Goal: Task Accomplishment & Management: Complete application form

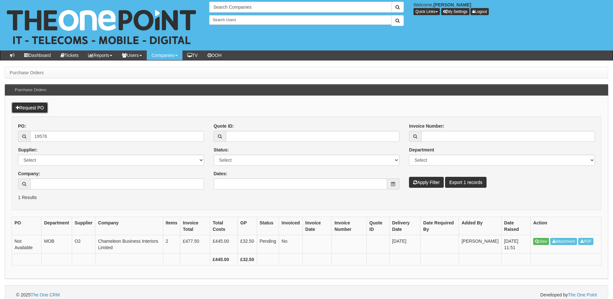
click at [37, 106] on link "Request PO" at bounding box center [30, 107] width 36 height 11
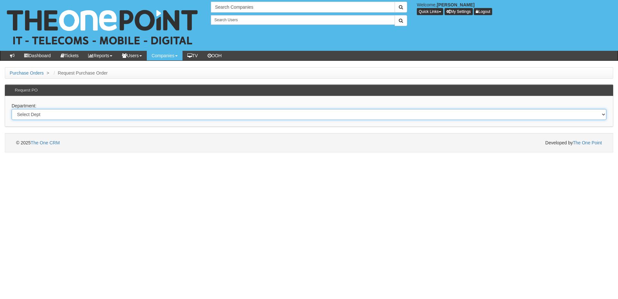
click at [187, 116] on select "Select Dept Digital Internal IT Mobiles Marketing Telecoms" at bounding box center [309, 114] width 595 height 11
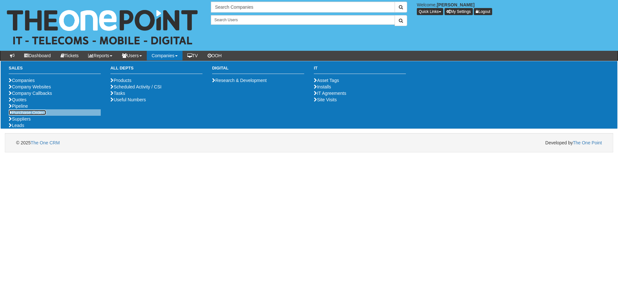
click at [27, 115] on link "Purchase Orders" at bounding box center [27, 112] width 37 height 5
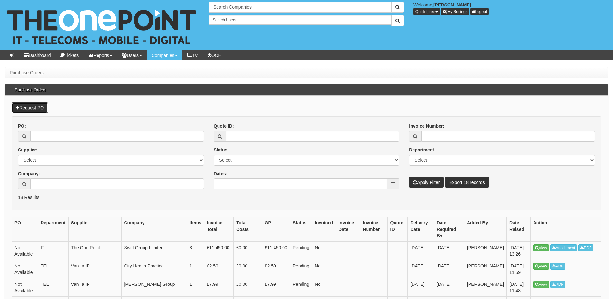
click at [38, 109] on link "Request PO" at bounding box center [30, 107] width 36 height 11
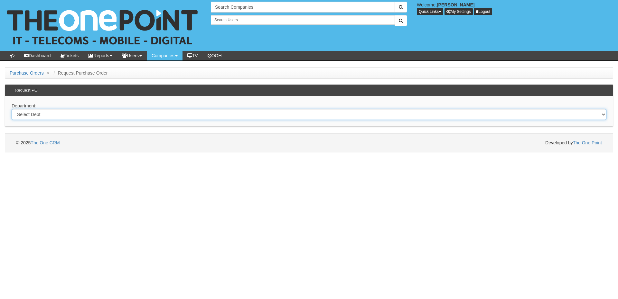
click at [135, 113] on select "Select Dept Digital Internal IT Mobiles Marketing Telecoms" at bounding box center [309, 114] width 595 height 11
select select "?pipeID=&dept=IT"
click at [12, 109] on select "Select Dept Digital Internal IT Mobiles Marketing Telecoms" at bounding box center [309, 114] width 595 height 11
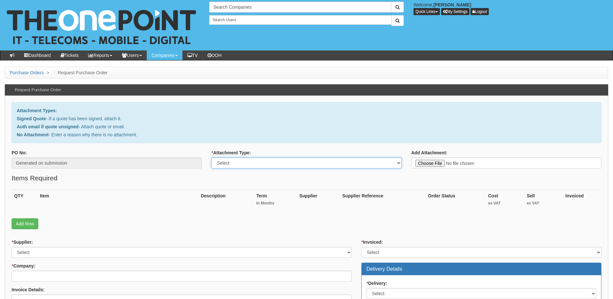
click at [245, 164] on select "Select Signed Quote Auth email with quote if unsigned No Attachment" at bounding box center [306, 163] width 190 height 11
select select "Signed Quote"
click at [211, 158] on select "Select Signed Quote Auth email with quote if unsigned No Attachment" at bounding box center [306, 163] width 190 height 11
type input "C:\fakepath\Smailes Goldie Selby Ltd - Port Replacement.pdf"
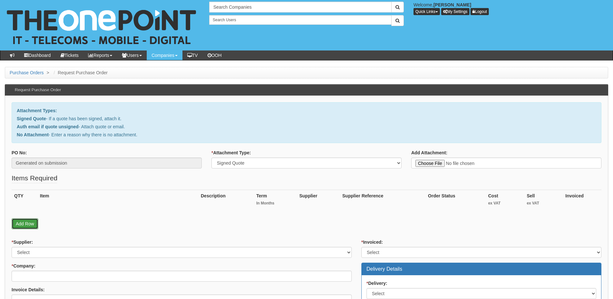
click at [26, 223] on link "Add Row" at bounding box center [25, 224] width 27 height 11
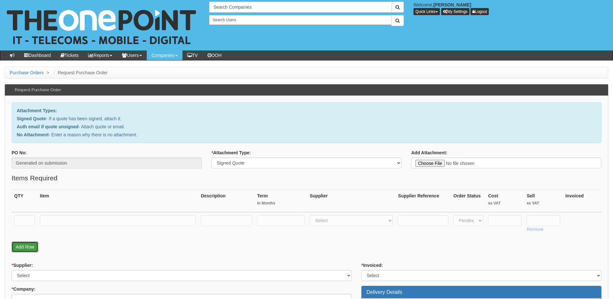
click at [27, 246] on link "Add Row" at bounding box center [25, 247] width 27 height 11
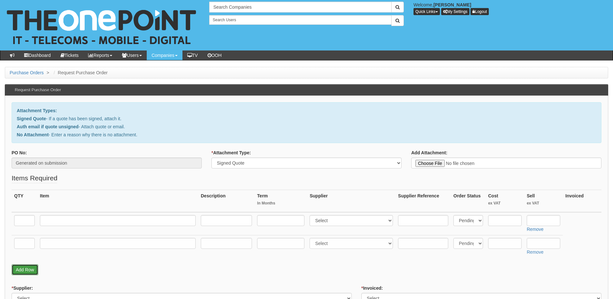
click at [30, 268] on link "Add Row" at bounding box center [25, 270] width 27 height 11
click at [26, 221] on input "text" at bounding box center [24, 220] width 21 height 11
type input "2"
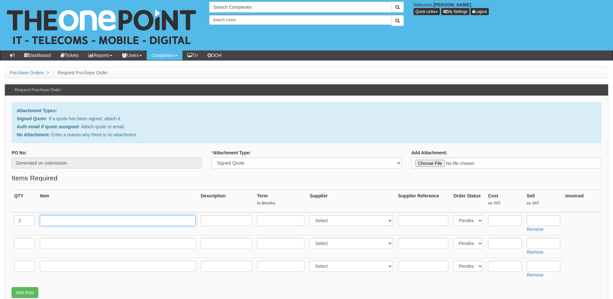
click at [92, 223] on input "text" at bounding box center [118, 220] width 156 height 11
paste input "Labour - Full Day"
type input "Labour - Full Day"
click at [28, 246] on input "text" at bounding box center [24, 243] width 21 height 11
type input "17"
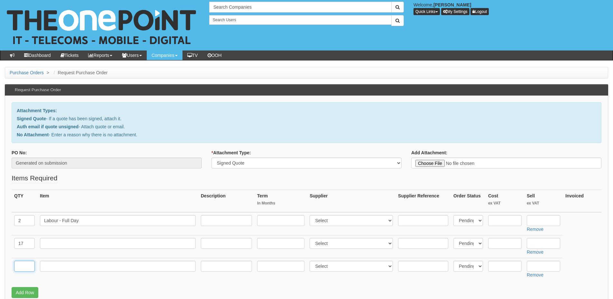
click at [26, 267] on input "text" at bounding box center [24, 266] width 21 height 11
type input "17"
click at [66, 248] on input "text" at bounding box center [118, 243] width 156 height 11
paste input "Mod Con CAT5 Patch Socket"
type input "Mod Con CAT5 Patch Socket"
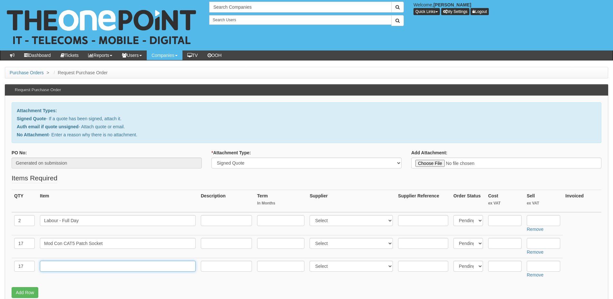
click at [61, 268] on input "text" at bounding box center [118, 266] width 156 height 11
click at [77, 265] on input "text" at bounding box center [118, 266] width 156 height 11
paste input "MOD CON Dual Faceplate"
type input "MOD CON Dual Faceplate"
click at [329, 217] on select "Select 123 REG.co.uk 1Password 3 4Gon AA Jones Electric Ltd Abzorb Access Group…" at bounding box center [351, 220] width 83 height 11
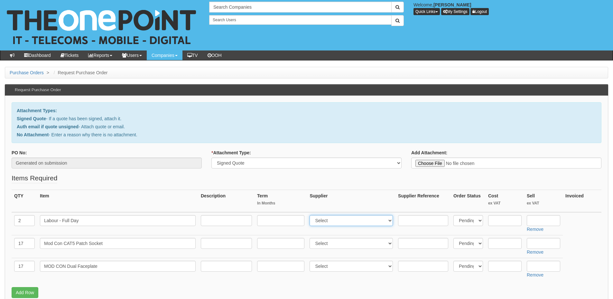
select select "81"
click at [311, 215] on select "Select 123 REG.co.uk 1Password 3 4Gon AA Jones Electric Ltd Abzorb Access Group…" at bounding box center [351, 220] width 83 height 11
click at [545, 223] on input "text" at bounding box center [543, 220] width 33 height 11
type input "8.95"
click at [546, 243] on input "text" at bounding box center [543, 243] width 33 height 11
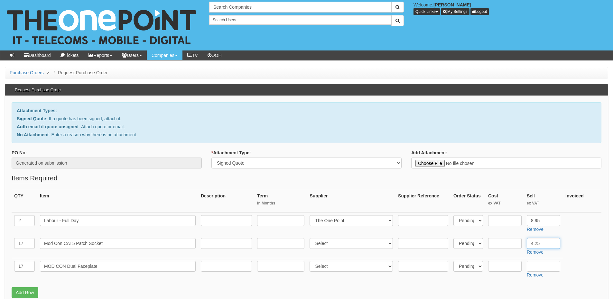
type input "4.25"
click at [542, 264] on input "text" at bounding box center [543, 266] width 33 height 11
type input "1.25"
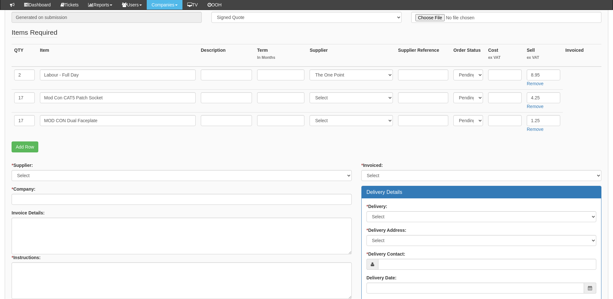
scroll to position [161, 0]
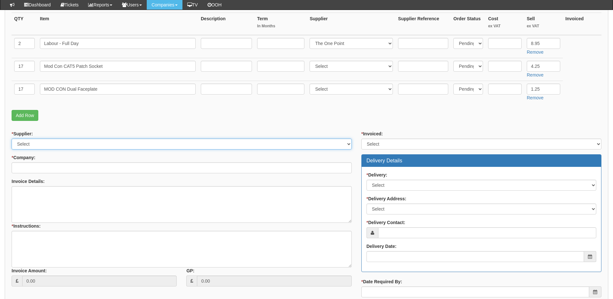
click at [66, 143] on select "Select 123 REG.co.uk 1Password 3 4Gon AA Jones Electric Ltd Abzorb Access Group…" at bounding box center [182, 144] width 340 height 11
select select "124"
click at [12, 139] on select "Select 123 REG.co.uk 1Password 3 4Gon AA Jones Electric Ltd Abzorb Access Group…" at bounding box center [182, 144] width 340 height 11
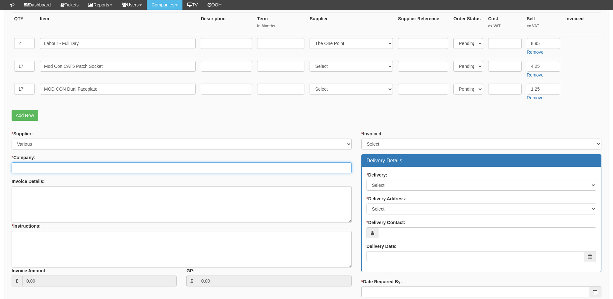
click at [70, 165] on input "* Company:" at bounding box center [182, 168] width 340 height 11
click at [38, 168] on input "* Company:" at bounding box center [182, 168] width 340 height 11
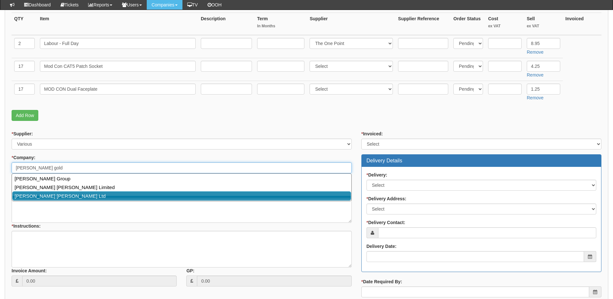
click at [50, 197] on link "Smailes Goldie Selby Ltd" at bounding box center [181, 196] width 339 height 9
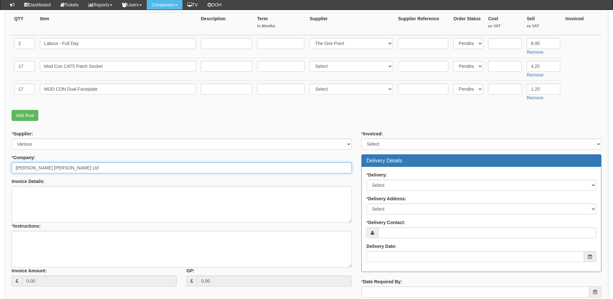
type input "Smailes Goldie Selby Ltd"
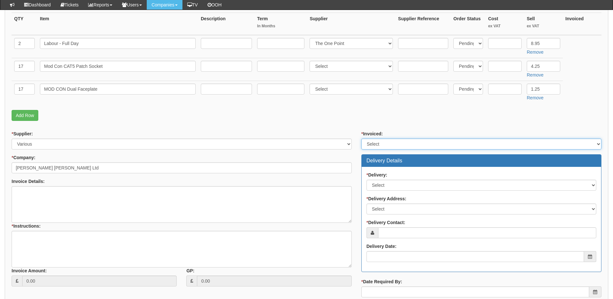
click at [378, 146] on select "Select Yes No N/A STB (part of order)" at bounding box center [482, 144] width 240 height 11
click at [362, 139] on select "Select Yes No N/A STB (part of order)" at bounding box center [482, 144] width 240 height 11
click at [374, 143] on select "Select Yes No N/A STB (part of order)" at bounding box center [482, 144] width 240 height 11
select select "2"
click at [362, 139] on select "Select Yes No N/A STB (part of order)" at bounding box center [482, 144] width 240 height 11
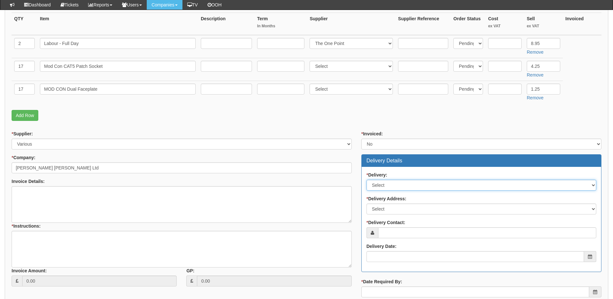
drag, startPoint x: 385, startPoint y: 186, endPoint x: 385, endPoint y: 190, distance: 4.5
click at [385, 186] on select "Select No Not Applicable Yes" at bounding box center [482, 185] width 230 height 11
select select "3"
click at [367, 180] on select "Select No Not Applicable Yes" at bounding box center [482, 185] width 230 height 11
click at [384, 209] on select "Select Not Applicable Main Address - YO8 4PW Other" at bounding box center [482, 209] width 230 height 11
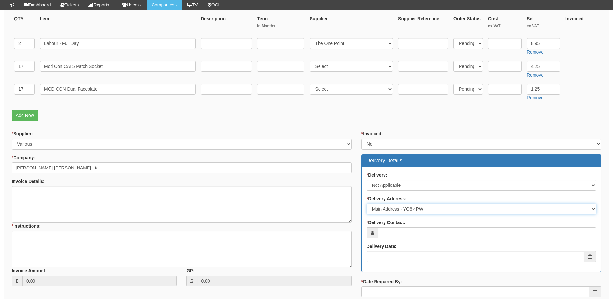
click at [367, 204] on select "Select Not Applicable Main Address - YO8 4PW Other" at bounding box center [482, 209] width 230 height 11
click at [386, 209] on select "Select Not Applicable Main Address - YO8 4PW Other" at bounding box center [482, 209] width 230 height 11
select select "N/A"
click at [367, 204] on select "Select Not Applicable Main Address - YO8 4PW Other" at bounding box center [482, 209] width 230 height 11
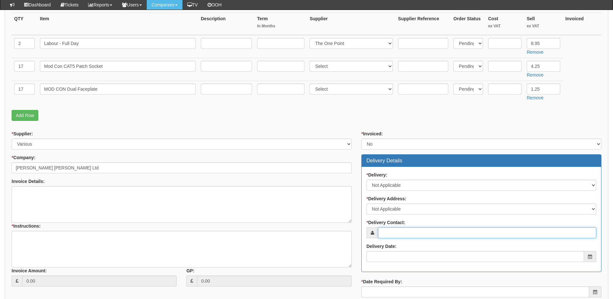
click at [383, 235] on input "* Delivery Contact:" at bounding box center [487, 233] width 218 height 11
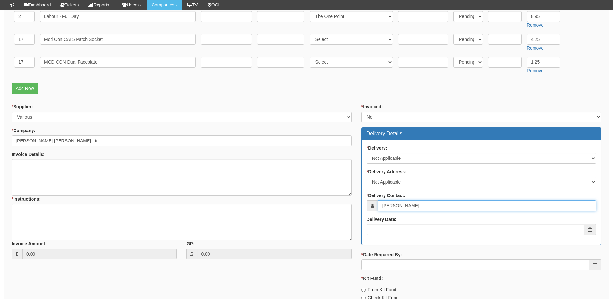
scroll to position [225, 0]
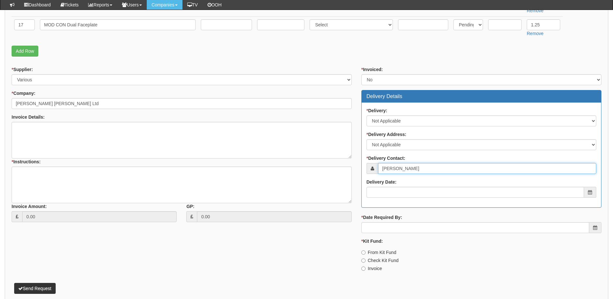
type input "Mark Todd"
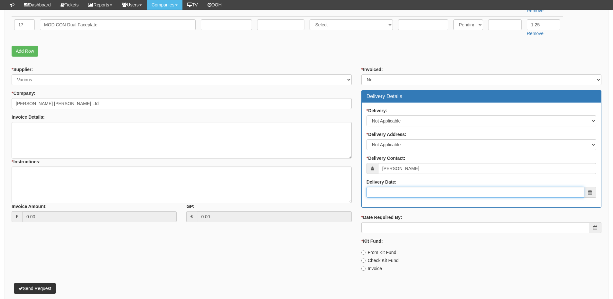
click at [398, 190] on input "Delivery Date:" at bounding box center [476, 192] width 218 height 11
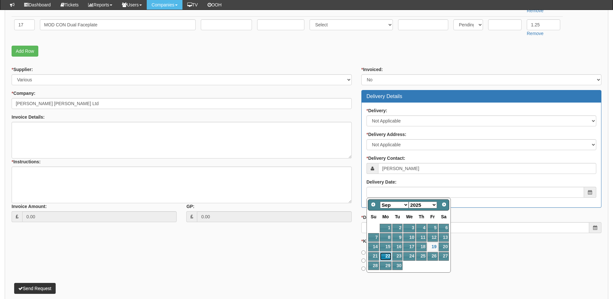
click at [386, 256] on link "22" at bounding box center [386, 256] width 12 height 9
type input "2025-09-22"
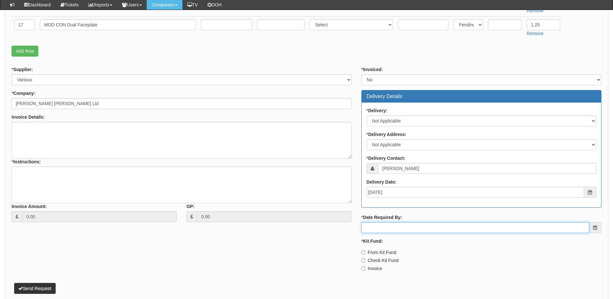
click at [402, 228] on input "* Date Required By:" at bounding box center [476, 227] width 228 height 11
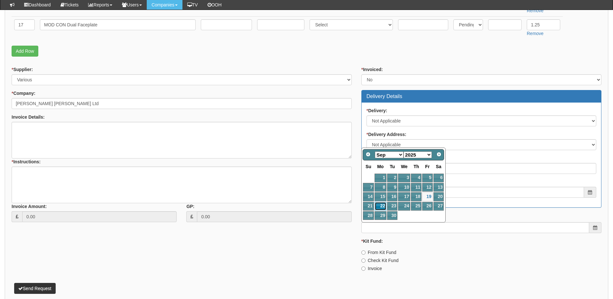
click at [381, 204] on link "22" at bounding box center [381, 206] width 12 height 9
type input "2025-09-22"
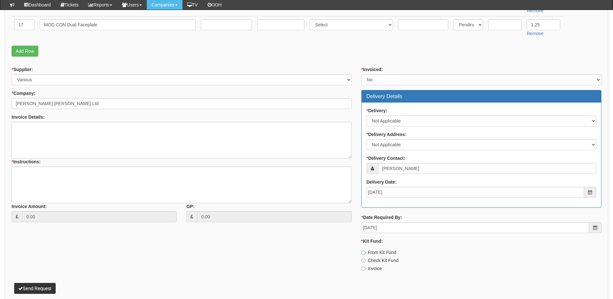
click at [374, 266] on label "Invoice" at bounding box center [372, 269] width 21 height 6
click at [366, 267] on input "Invoice" at bounding box center [364, 269] width 4 height 4
radio input "true"
click at [50, 183] on textarea "* Instructions:" at bounding box center [182, 185] width 340 height 37
click at [101, 188] on textarea "* Instructions:" at bounding box center [182, 185] width 340 height 37
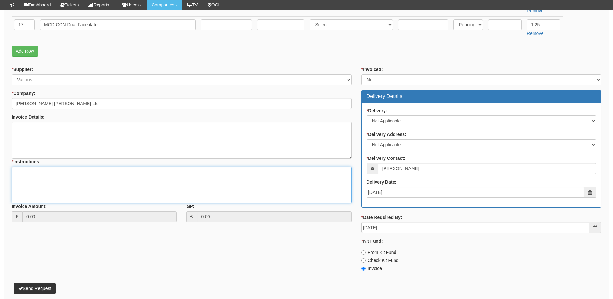
paste textarea "Port Replacement"
type textarea "Port Replacement"
click at [50, 286] on button "Send Request" at bounding box center [35, 288] width 42 height 11
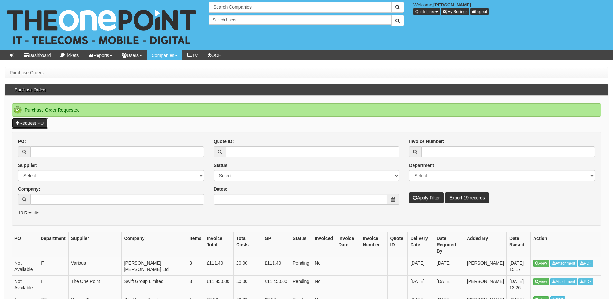
click at [31, 123] on link "Request PO" at bounding box center [30, 123] width 36 height 11
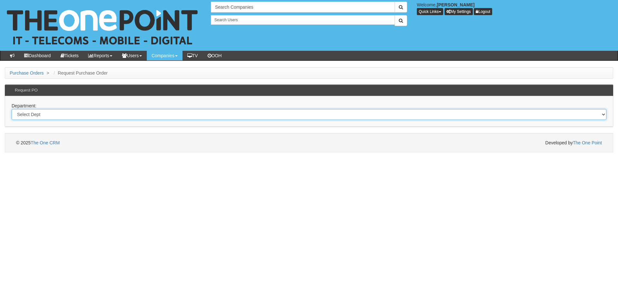
click at [141, 114] on select "Select Dept Digital Internal IT Mobiles Marketing Telecoms" at bounding box center [309, 114] width 595 height 11
select select "?pipeID=&dept=TEL"
click at [12, 109] on select "Select Dept Digital Internal IT Mobiles Marketing Telecoms" at bounding box center [309, 114] width 595 height 11
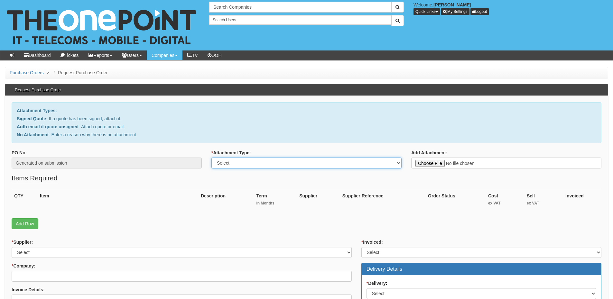
click at [245, 163] on select "Select Signed Quote Auth email with quote if unsigned No Attachment" at bounding box center [306, 163] width 190 height 11
select select "Signed Quote"
click at [211, 158] on select "Select Signed Quote Auth email with quote if unsigned No Attachment" at bounding box center [306, 163] width 190 height 11
type input "C:\fakepath\Pure Atom Energy LTD - VoIP (1).pdf"
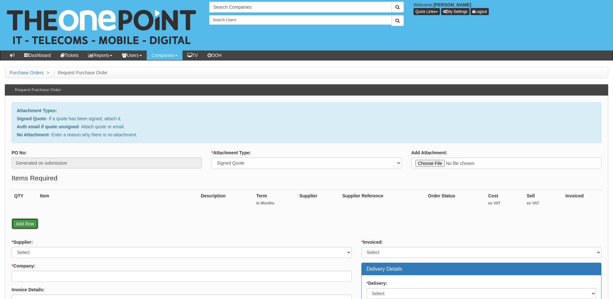
click at [31, 221] on link "Add Row" at bounding box center [25, 224] width 27 height 11
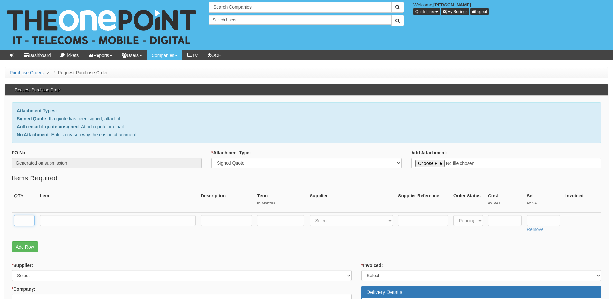
click at [31, 221] on input "text" at bounding box center [24, 220] width 21 height 11
click at [70, 213] on td at bounding box center [117, 223] width 161 height 23
click at [67, 220] on input "text" at bounding box center [118, 220] width 156 height 11
paste input "VoIP Basic User"
type input "VoIP Basic User"
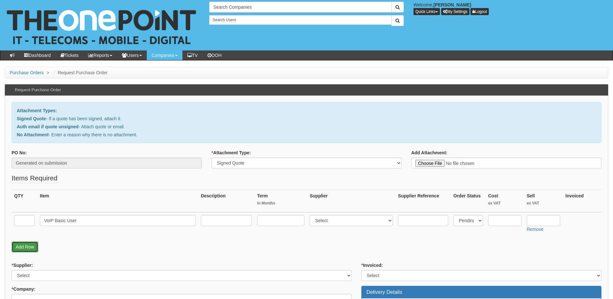
click at [24, 249] on link "Add Row" at bounding box center [25, 247] width 27 height 11
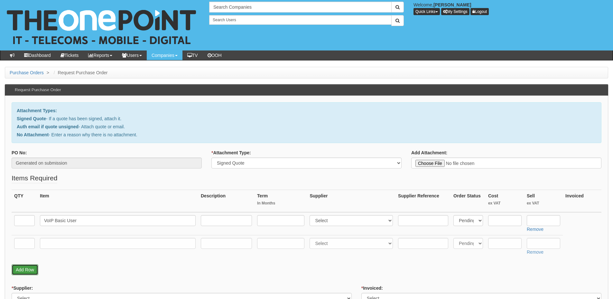
click at [28, 269] on link "Add Row" at bounding box center [25, 270] width 27 height 11
click at [25, 222] on input "text" at bounding box center [24, 220] width 21 height 11
type input "3"
click at [26, 249] on input "text" at bounding box center [24, 243] width 21 height 11
type input "1"
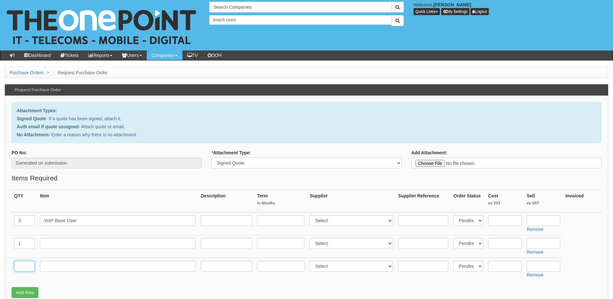
click at [23, 265] on input "text" at bounding box center [24, 266] width 21 height 11
type input "1"
click at [27, 290] on link "Add Row" at bounding box center [25, 292] width 27 height 11
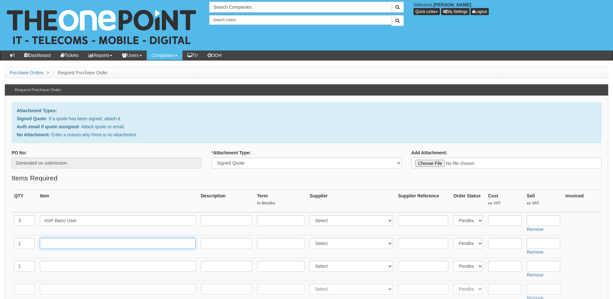
click at [54, 243] on input "text" at bounding box center [118, 243] width 156 height 11
click at [62, 242] on input "text" at bounding box center [118, 243] width 156 height 11
paste input "Night Service inc2 Voicemail"
click at [78, 244] on input "Night Service inc2 Voicemail" at bounding box center [118, 243] width 156 height 11
type input "Night Service inc 2 Voicemail"
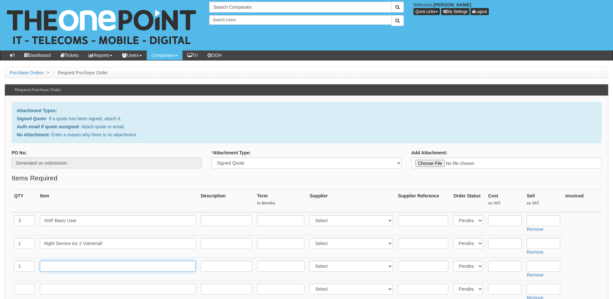
click at [60, 268] on input "text" at bounding box center [118, 266] width 156 height 11
click at [74, 265] on input "text" at bounding box center [118, 266] width 156 height 11
paste input "WebEx Softphone"
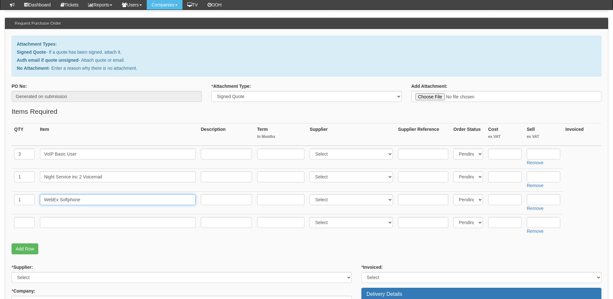
scroll to position [97, 0]
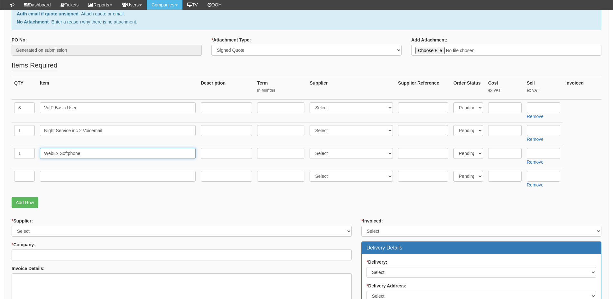
type input "WebEx Softphone"
click at [23, 177] on input "text" at bounding box center [24, 176] width 21 height 11
type input "1"
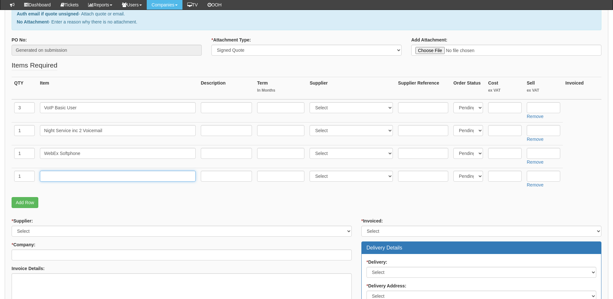
click at [75, 177] on input "text" at bounding box center [118, 176] width 156 height 11
paste input "Porting in num‐ber - 0114 3570653"
click at [75, 178] on input "Porting in num‐ber - 0114 3570653" at bounding box center [118, 176] width 156 height 11
type input "Porting in number - 0114 3570653"
click at [540, 176] on input "text" at bounding box center [543, 176] width 33 height 11
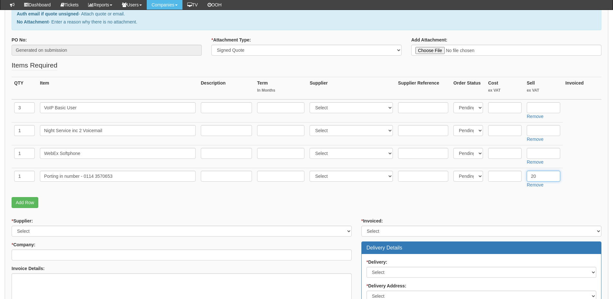
type input "20"
click at [329, 174] on select "Select 123 REG.co.uk 1Password 3 4Gon AA Jones Electric Ltd Abzorb Access Group…" at bounding box center [351, 176] width 83 height 11
select select "72"
click at [311, 171] on select "Select 123 REG.co.uk 1Password 3 4Gon AA Jones Electric Ltd Abzorb Access Group…" at bounding box center [351, 176] width 83 height 11
click at [535, 149] on input "text" at bounding box center [543, 153] width 33 height 11
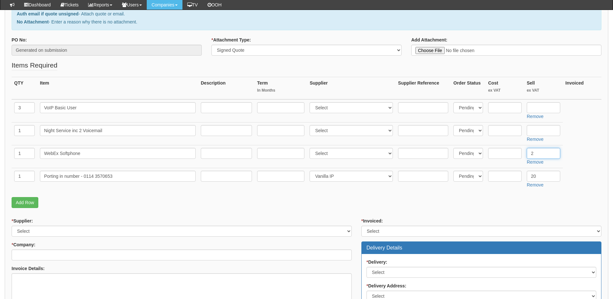
type input "2"
click at [498, 151] on input "text" at bounding box center [504, 153] width 33 height 11
type input "1.75"
click at [326, 154] on select "Select 123 REG.co.uk 1Password 3 4Gon AA Jones Electric Ltd Abzorb Access Group…" at bounding box center [351, 153] width 83 height 11
select select "72"
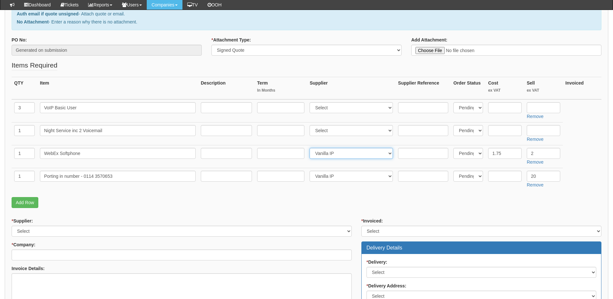
click at [311, 148] on select "Select 123 REG.co.uk 1Password 3 4Gon AA Jones Electric Ltd Abzorb Access Group…" at bounding box center [351, 153] width 83 height 11
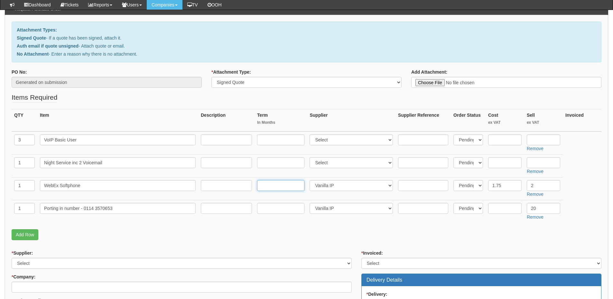
click at [277, 185] on input "text" at bounding box center [280, 185] width 47 height 11
type input "12"
click at [276, 165] on input "text" at bounding box center [280, 162] width 47 height 11
type input "12"
click at [272, 142] on input "text" at bounding box center [280, 140] width 47 height 11
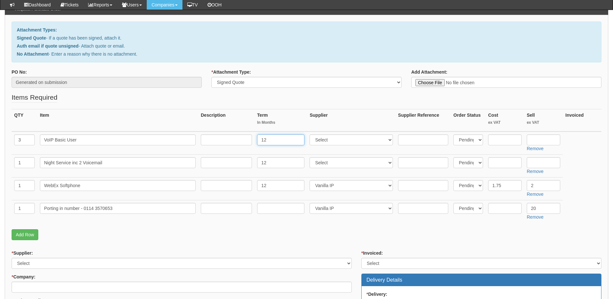
type input "12"
click at [326, 140] on select "Select 123 REG.co.uk 1Password 3 4Gon AA Jones Electric Ltd Abzorb Access Group…" at bounding box center [351, 140] width 83 height 11
select select "72"
click at [311, 135] on select "Select 123 REG.co.uk 1Password 3 4Gon AA Jones Electric Ltd Abzorb Access Group…" at bounding box center [351, 140] width 83 height 11
click at [329, 160] on select "Select 123 REG.co.uk 1Password 3 4Gon AA Jones Electric Ltd Abzorb Access Group…" at bounding box center [351, 162] width 83 height 11
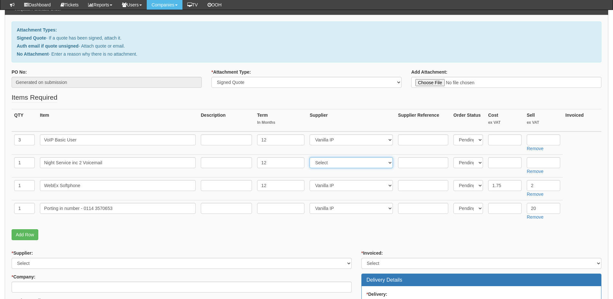
select select "72"
click at [311, 157] on select "Select 123 REG.co.uk 1Password 3 4Gon AA Jones Electric Ltd Abzorb Access Group…" at bounding box center [351, 162] width 83 height 11
click at [538, 160] on input "text" at bounding box center [543, 162] width 33 height 11
type input "2.75"
click at [542, 139] on input "text" at bounding box center [543, 140] width 33 height 11
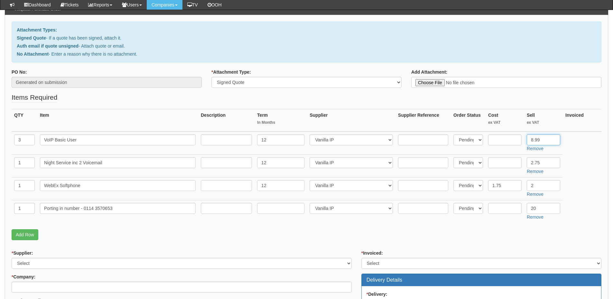
type input "8.99"
click at [496, 207] on input "text" at bounding box center [504, 208] width 33 height 11
type input "10"
click at [494, 141] on input "text" at bounding box center [504, 140] width 33 height 11
click at [503, 164] on input "text" at bounding box center [504, 162] width 33 height 11
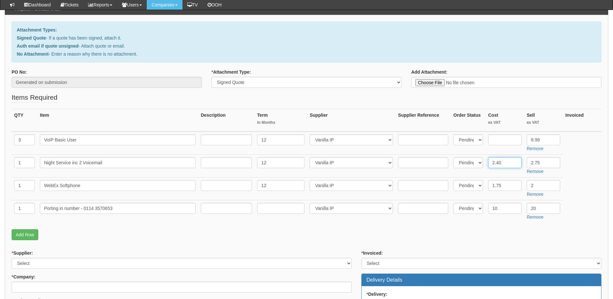
type input "2.40"
click at [503, 140] on input "text" at bounding box center [504, 140] width 33 height 11
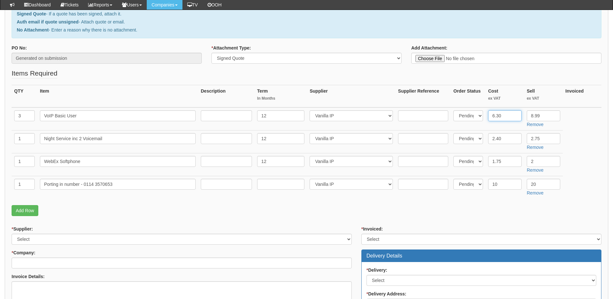
scroll to position [129, 0]
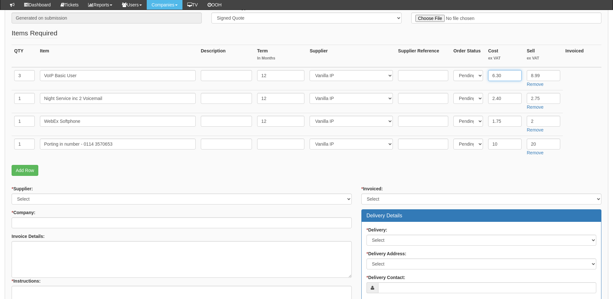
type input "6.30"
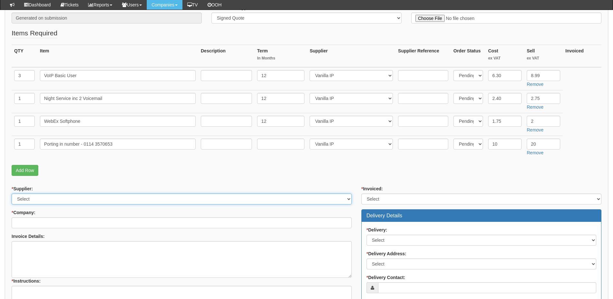
click at [31, 202] on select "Select 123 REG.co.uk 1Password 3 4Gon AA Jones Electric Ltd Abzorb Access Group…" at bounding box center [182, 199] width 340 height 11
select select "72"
click at [12, 194] on select "Select 123 REG.co.uk 1Password 3 4Gon AA Jones Electric Ltd Abzorb Access Group…" at bounding box center [182, 199] width 340 height 11
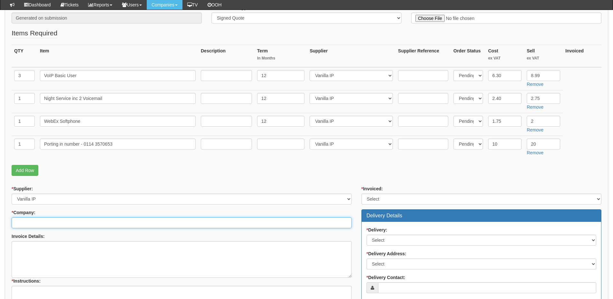
click at [33, 223] on input "* Company:" at bounding box center [182, 223] width 340 height 11
click at [68, 223] on input "* Company:" at bounding box center [182, 223] width 340 height 11
drag, startPoint x: 43, startPoint y: 222, endPoint x: 26, endPoint y: 225, distance: 17.3
click at [26, 225] on input "pure atom" at bounding box center [182, 223] width 340 height 11
click at [46, 223] on input "pure atom" at bounding box center [182, 223] width 340 height 11
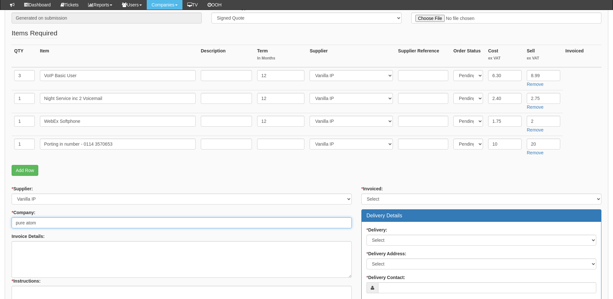
click at [46, 223] on input "pure atom" at bounding box center [182, 223] width 340 height 11
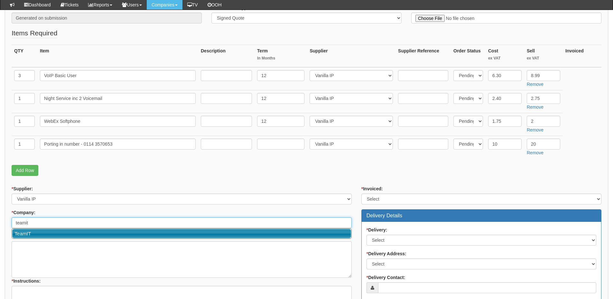
click at [42, 233] on link "TeamIT" at bounding box center [181, 233] width 339 height 9
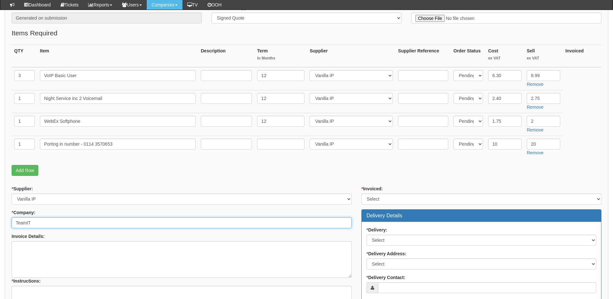
type input "TeamIT"
click at [37, 249] on textarea "Invoice Details:" at bounding box center [182, 259] width 340 height 37
click at [71, 258] on textarea "Invoice Details:" at bounding box center [182, 259] width 340 height 37
paste textarea "Pure Atom Energy LTD"
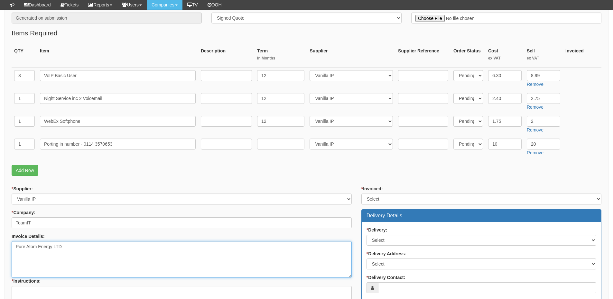
type textarea "Pure Atom Energy LTD"
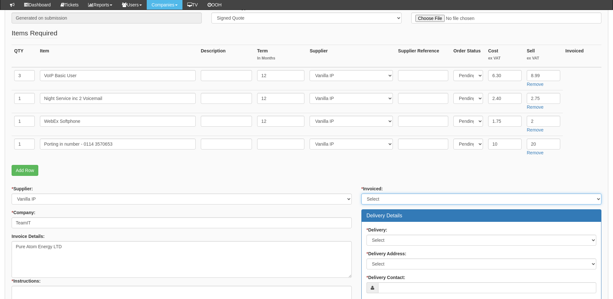
click at [380, 202] on select "Select Yes No N/A STB (part of order)" at bounding box center [482, 199] width 240 height 11
select select "2"
click at [362, 194] on select "Select Yes No N/A STB (part of order)" at bounding box center [482, 199] width 240 height 11
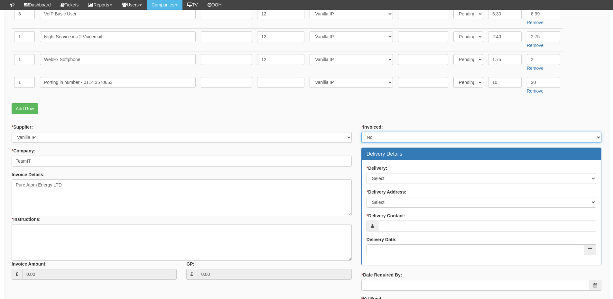
scroll to position [193, 0]
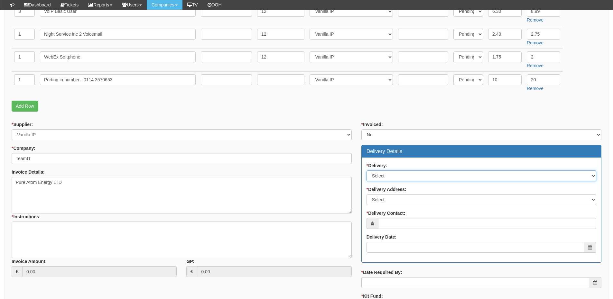
click at [385, 176] on select "Select No Not Applicable Yes" at bounding box center [482, 176] width 230 height 11
select select "3"
click at [367, 171] on select "Select No Not Applicable Yes" at bounding box center [482, 176] width 230 height 11
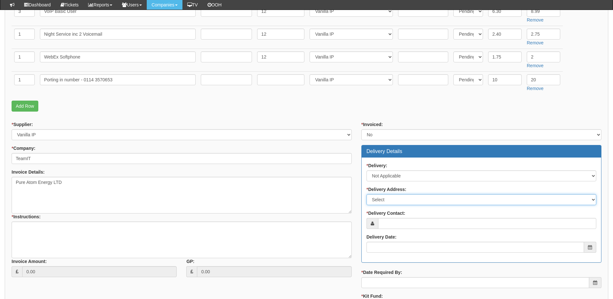
click at [390, 201] on select "Select Not Applicable Main Address - WF8 4HY Other" at bounding box center [482, 199] width 230 height 11
select select "N/A"
click at [367, 194] on select "Select Not Applicable Main Address - WF8 4HY Other" at bounding box center [482, 199] width 230 height 11
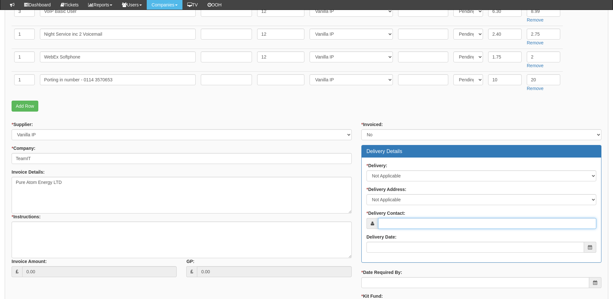
click at [406, 225] on input "* Delivery Contact:" at bounding box center [487, 223] width 218 height 11
paste input "[PERSON_NAME]"
type input "[PERSON_NAME]"
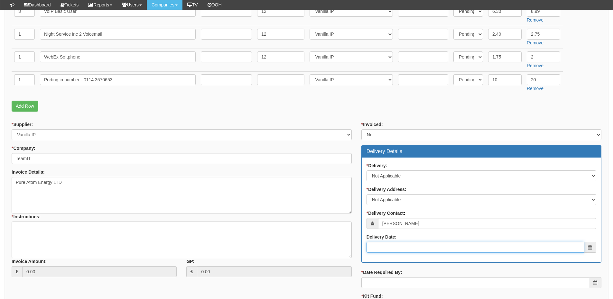
click at [394, 252] on input "Delivery Date:" at bounding box center [476, 247] width 218 height 11
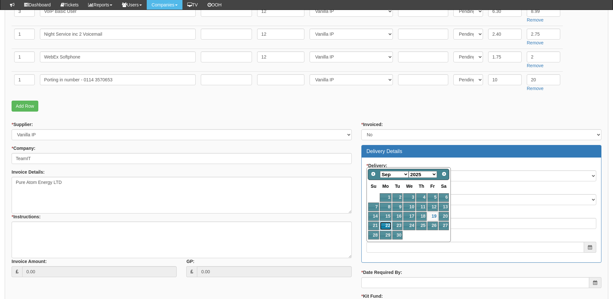
click at [385, 227] on link "22" at bounding box center [386, 226] width 12 height 9
type input "2025-09-22"
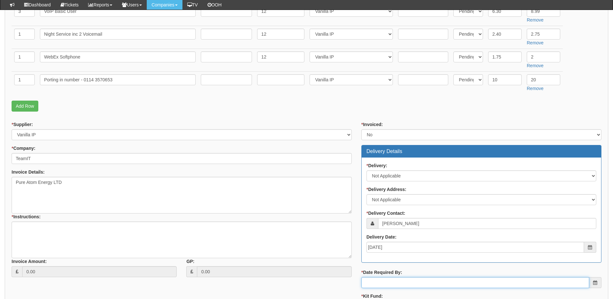
click at [394, 284] on input "* Date Required By:" at bounding box center [476, 282] width 228 height 11
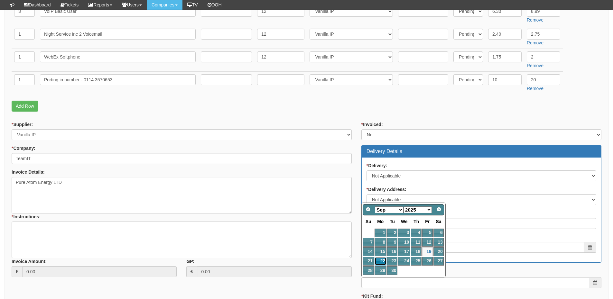
click at [378, 262] on link "22" at bounding box center [381, 261] width 12 height 9
type input "2025-09-22"
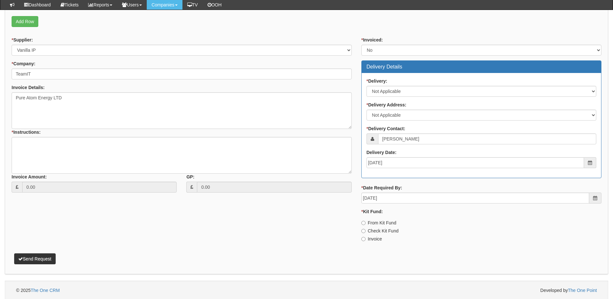
scroll to position [279, 0]
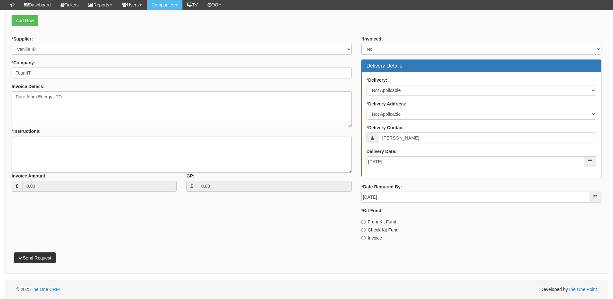
click at [372, 238] on label "Invoice" at bounding box center [372, 238] width 21 height 6
click at [366, 238] on input "Invoice" at bounding box center [364, 238] width 4 height 4
radio input "true"
click at [31, 144] on textarea "* Instructions:" at bounding box center [182, 154] width 340 height 37
type textarea "VoIP migration"
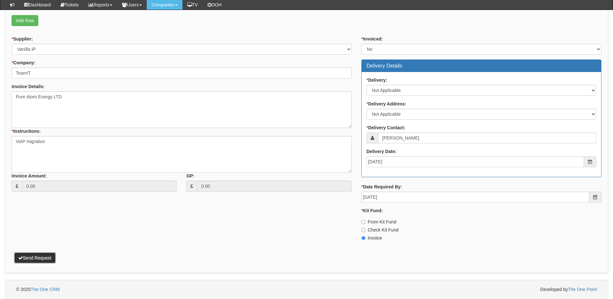
click at [47, 255] on button "Send Request" at bounding box center [35, 258] width 42 height 11
